Goal: Check status: Check status

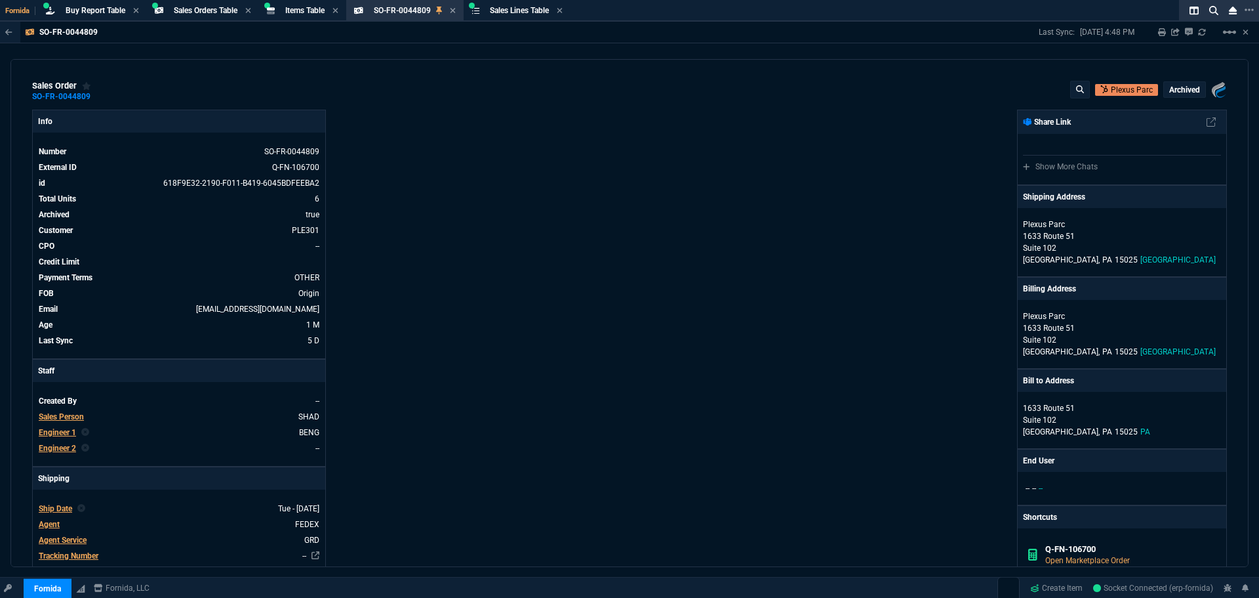
select select "9: OCAM"
drag, startPoint x: 214, startPoint y: 94, endPoint x: 336, endPoint y: 137, distance: 129.2
click at [214, 94] on div "sales order SO-FR-0044809 Plexus Parc Archived Fornida, LLC [STREET_ADDRESS]" at bounding box center [629, 91] width 1195 height 21
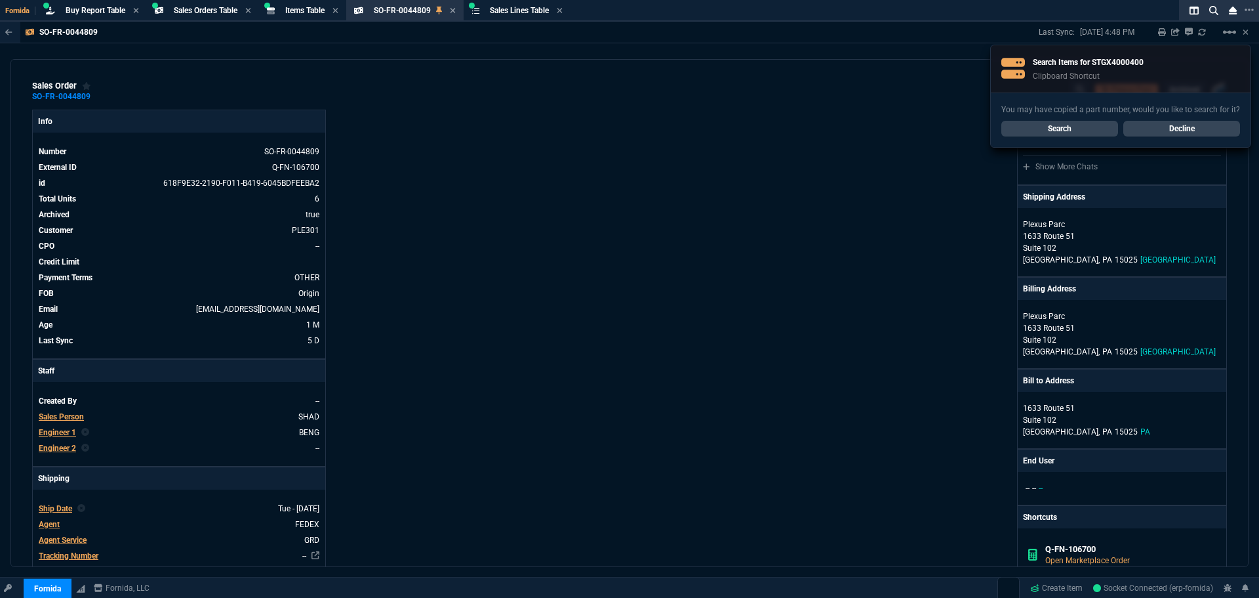
click at [1042, 127] on link "Search" at bounding box center [1060, 129] width 117 height 16
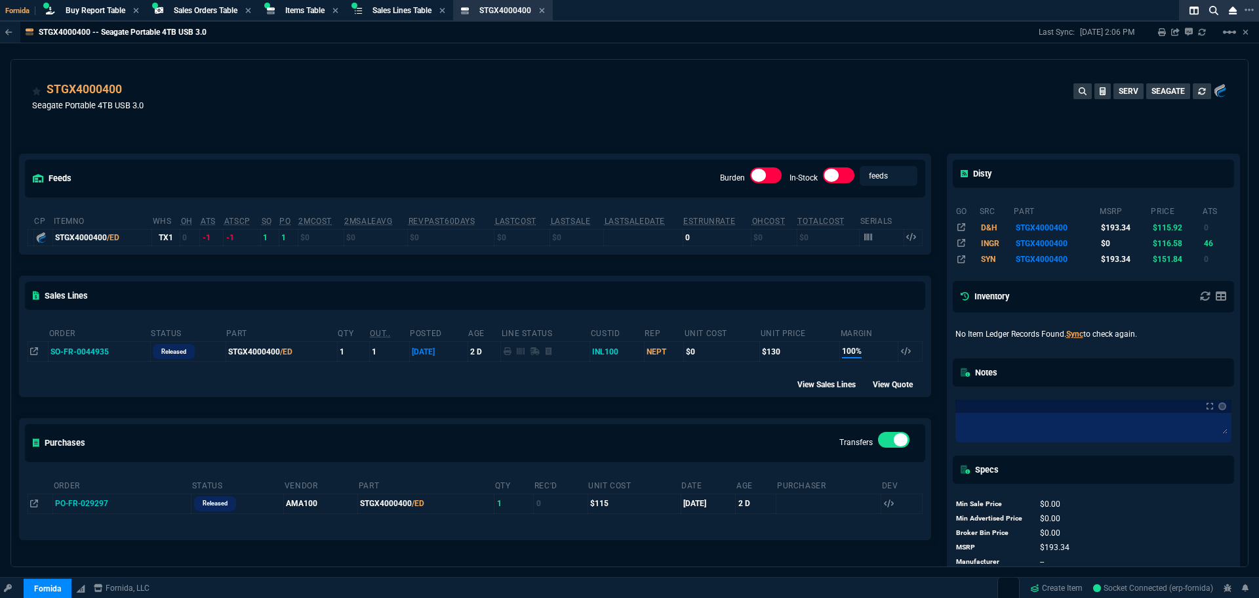
click at [86, 347] on td "SO-FR-0044935" at bounding box center [100, 352] width 102 height 20
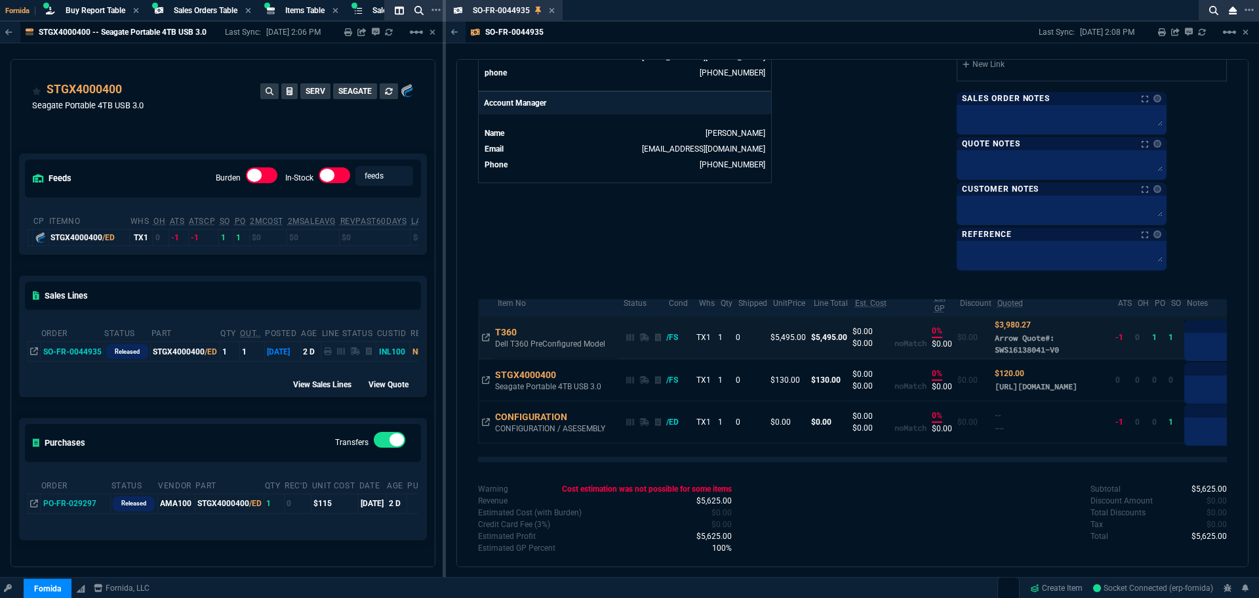
scroll to position [17, 0]
click at [516, 327] on div "T360" at bounding box center [512, 327] width 34 height 13
click at [508, 329] on div "T360" at bounding box center [512, 327] width 34 height 13
click at [487, 335] on icon at bounding box center [486, 333] width 8 height 8
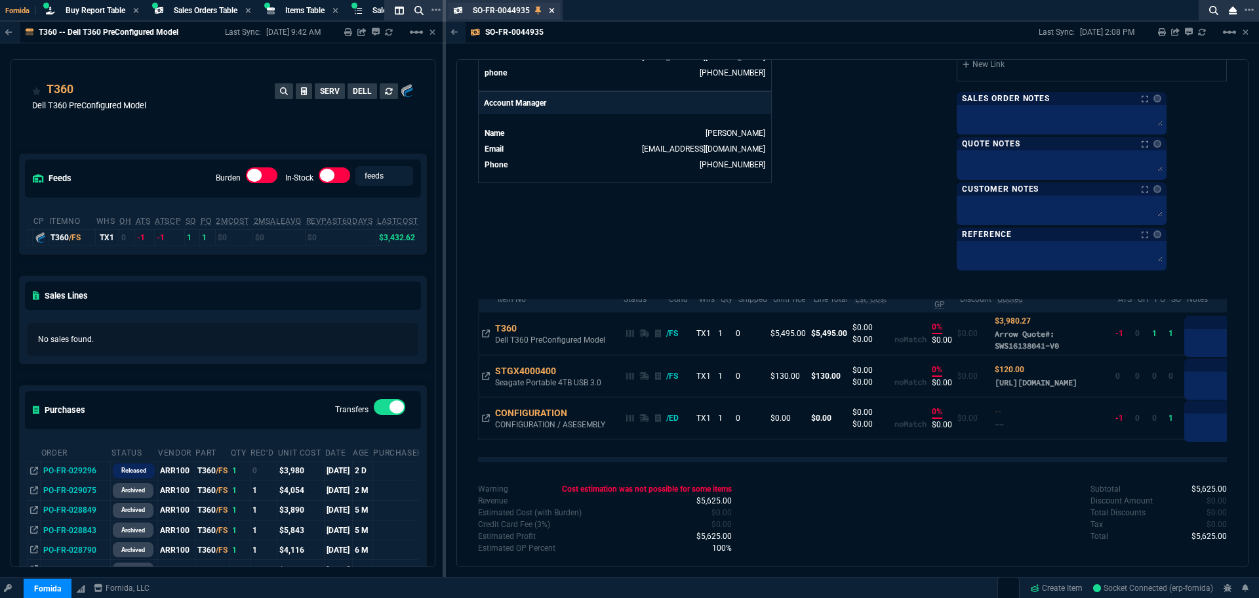
click at [552, 12] on icon at bounding box center [552, 11] width 6 height 8
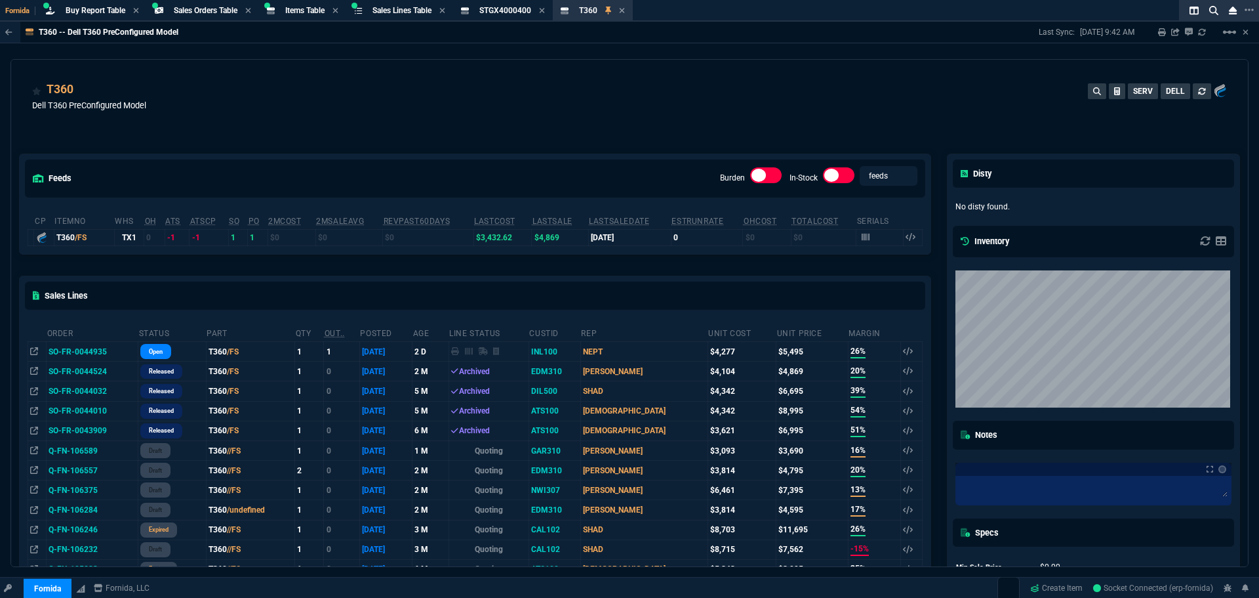
scroll to position [344, 0]
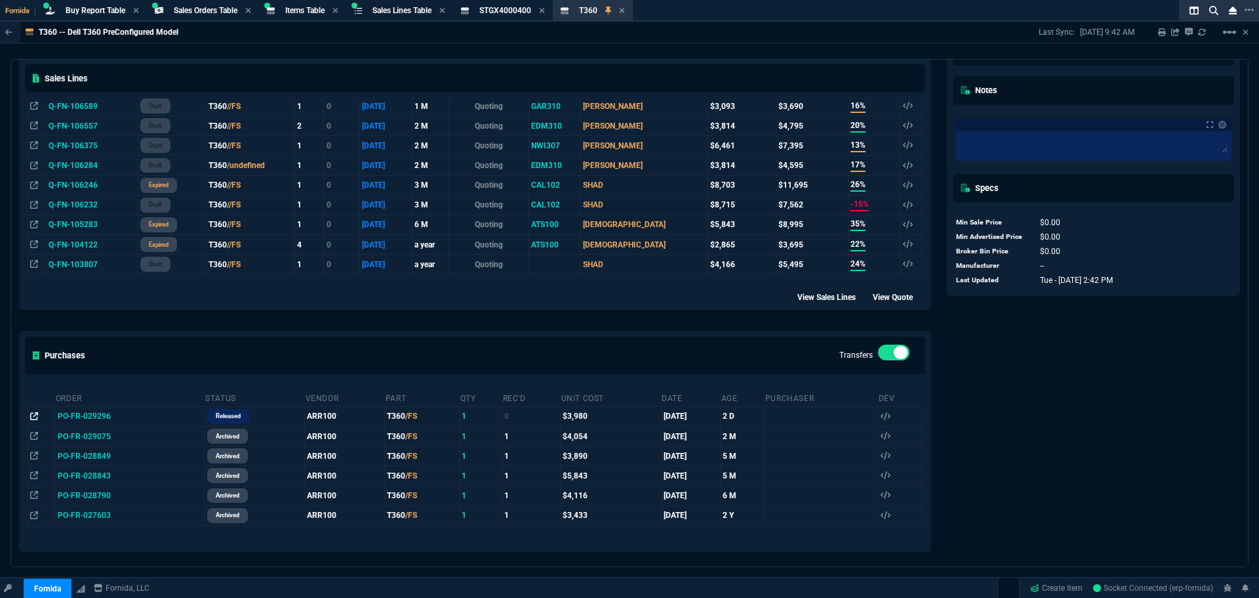
click at [30, 417] on icon at bounding box center [34, 416] width 8 height 8
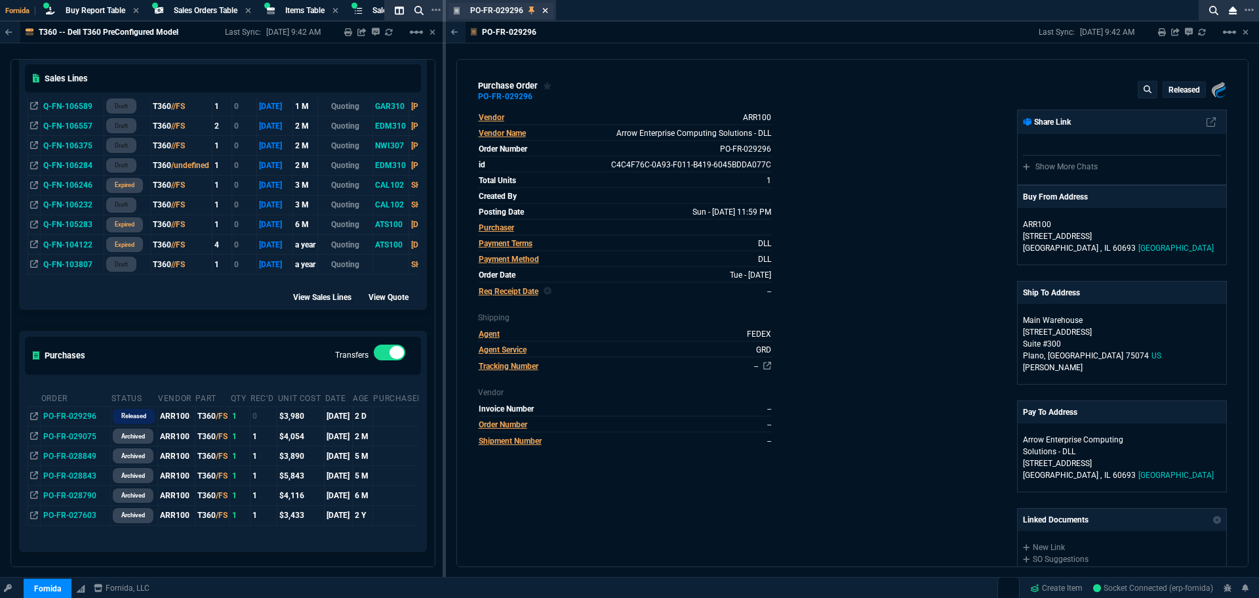
click at [544, 11] on icon at bounding box center [544, 10] width 5 height 5
